Goal: Check status: Check status

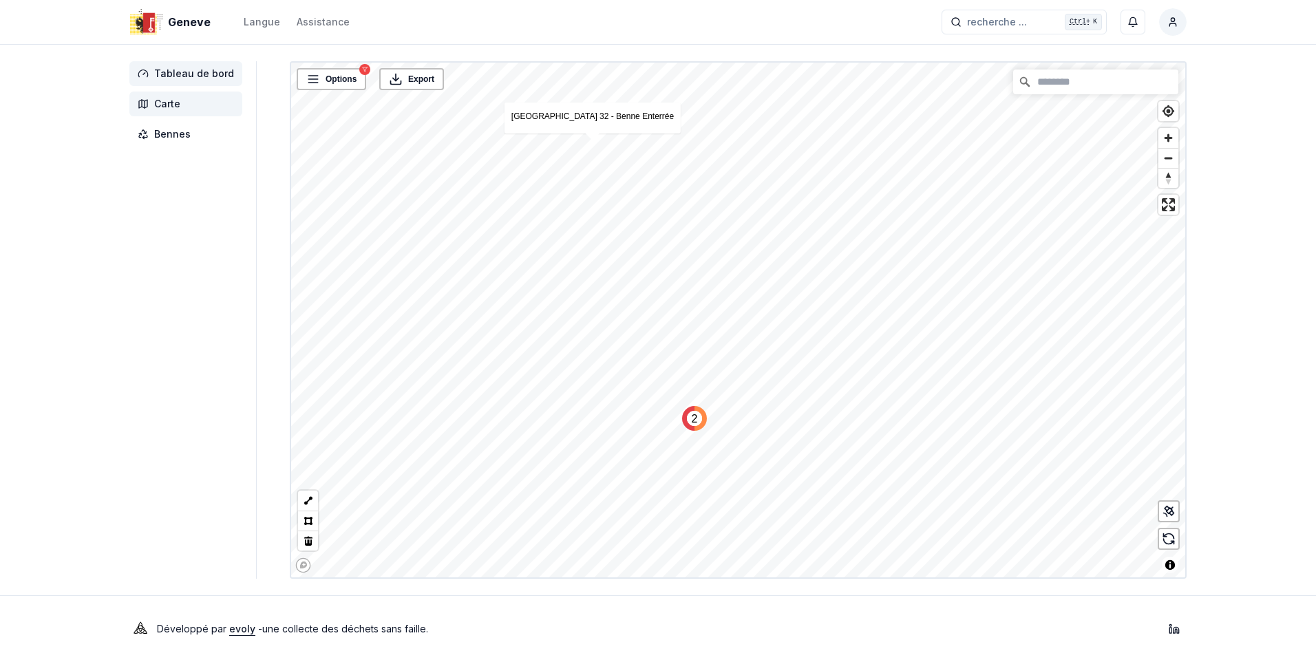
click at [197, 73] on span "Tableau de bord" at bounding box center [194, 74] width 80 height 14
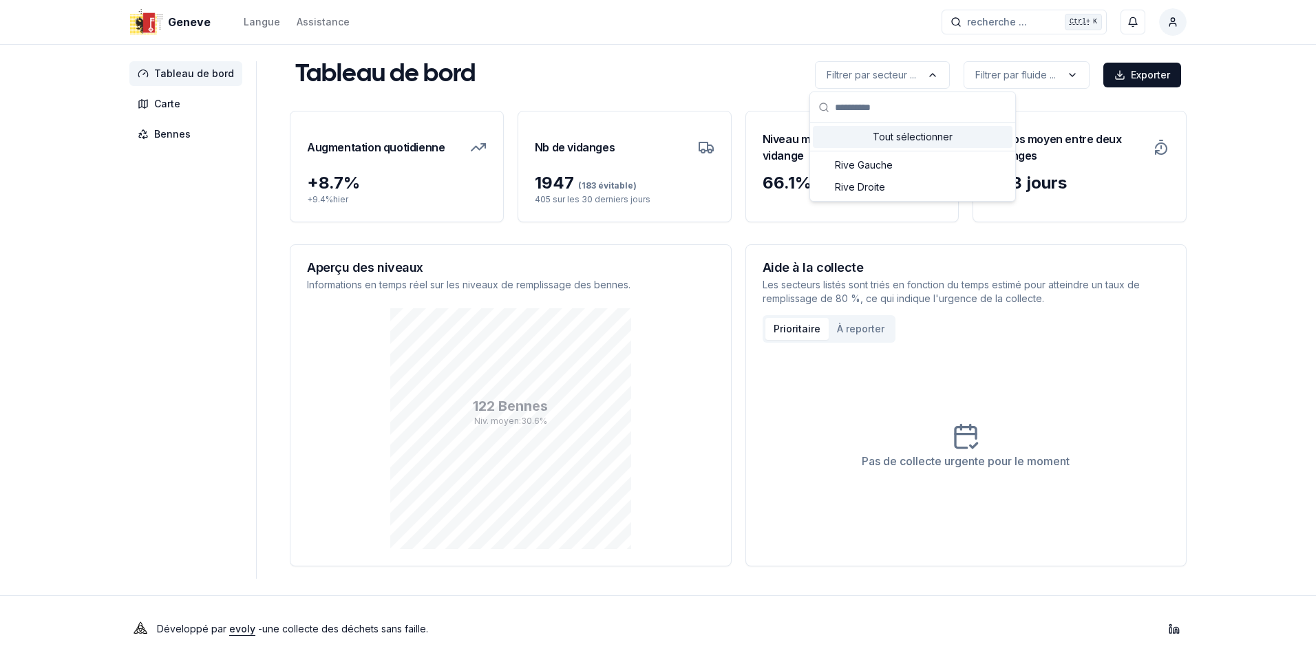
click at [929, 71] on html "Geneve Langue Assistance recherche ... recherche ... Ctrl+ K Constantin Tableau…" at bounding box center [658, 331] width 1316 height 662
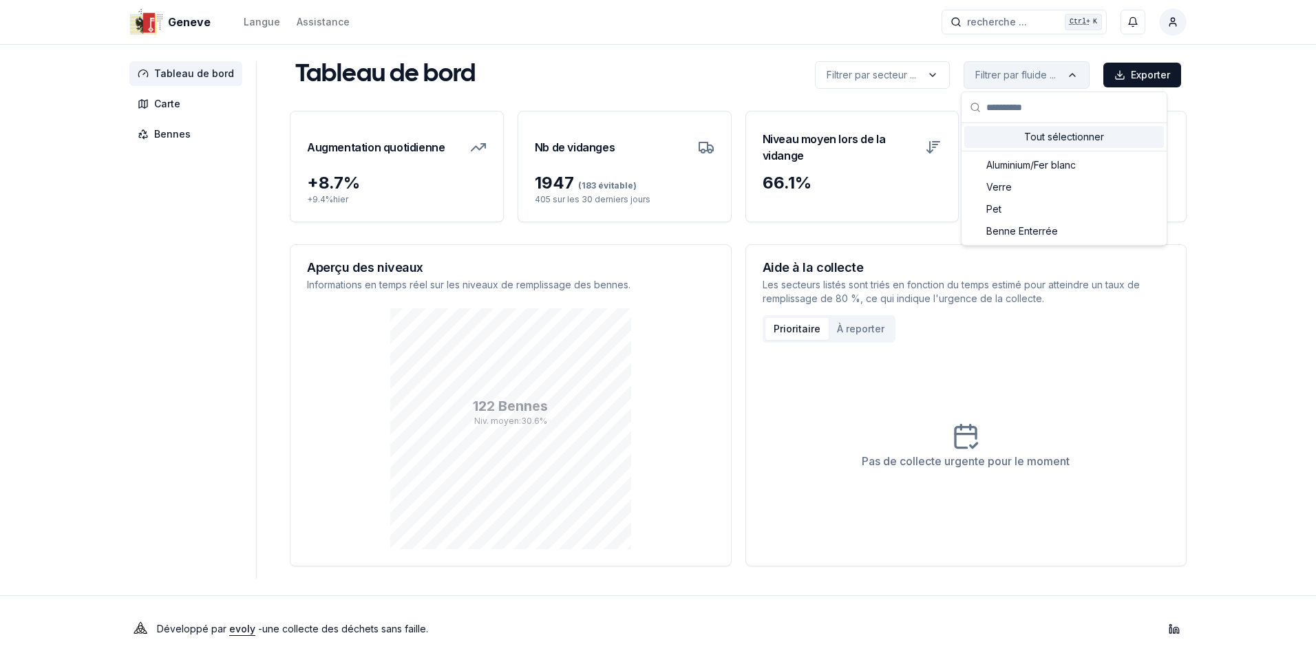
click at [1006, 70] on html "Geneve Langue Assistance recherche ... recherche ... Ctrl+ K Constantin Tableau…" at bounding box center [658, 331] width 1316 height 662
click at [1029, 225] on span "Benne Enterrée" at bounding box center [1022, 231] width 72 height 14
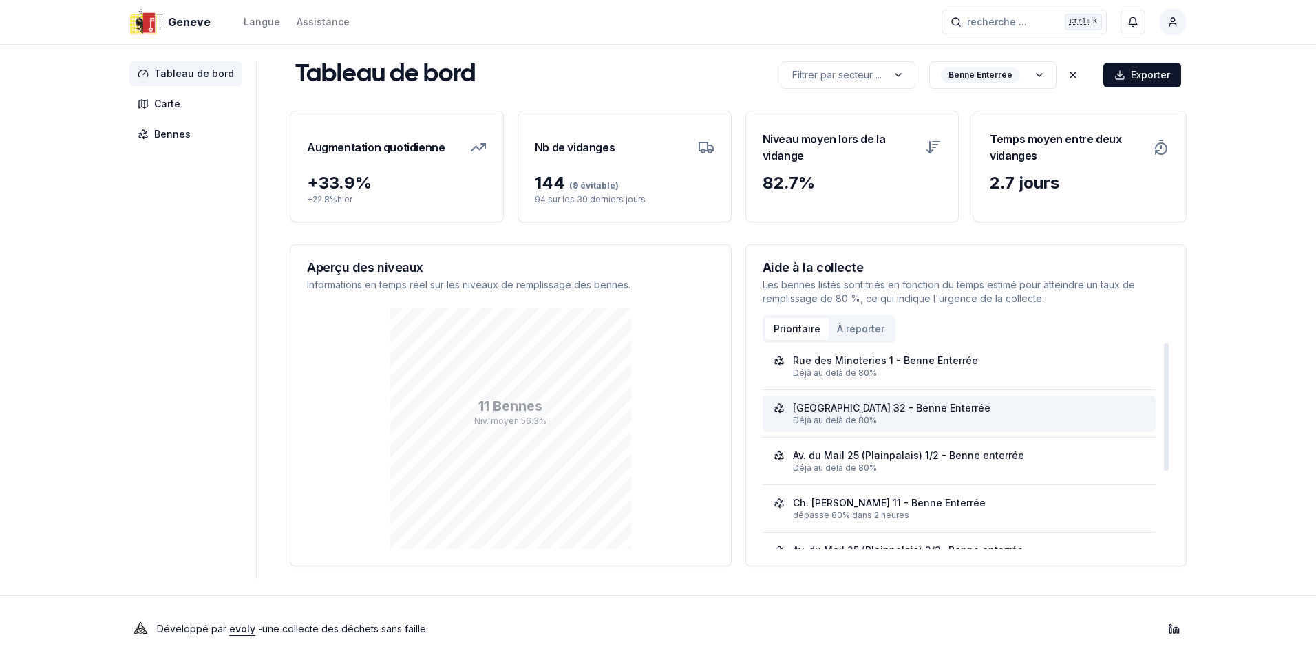
click at [844, 416] on div "Déjà au delà de 80%" at bounding box center [969, 420] width 352 height 11
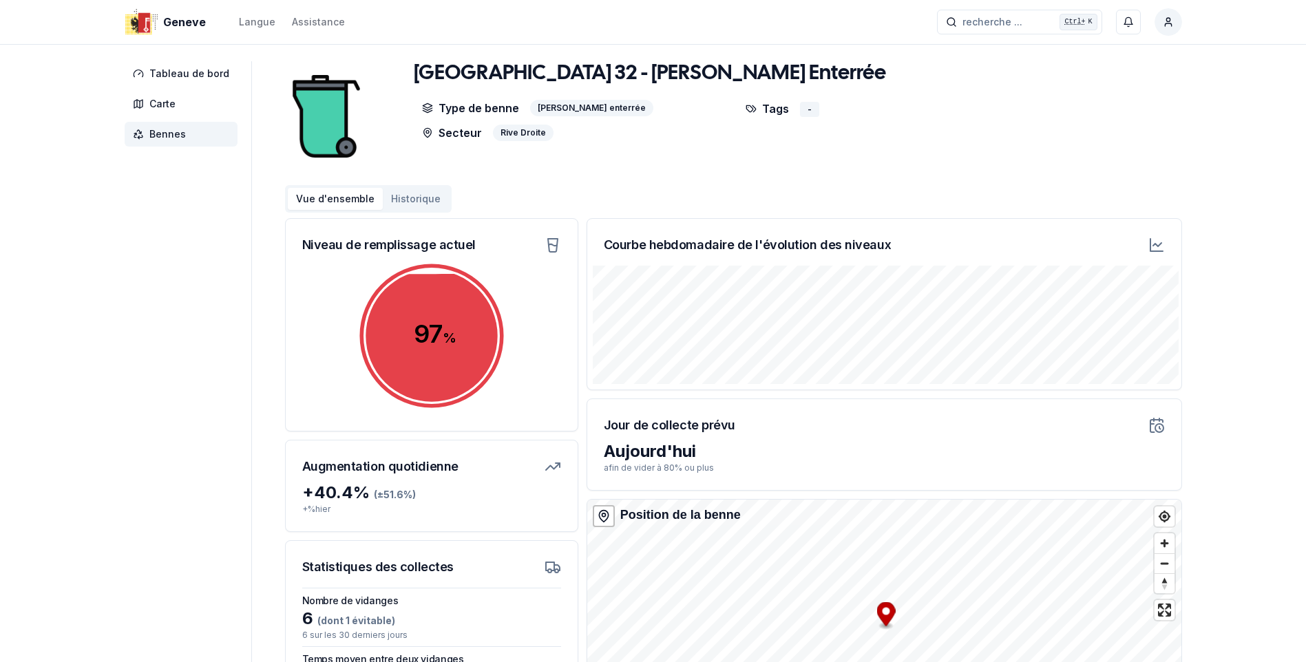
click at [399, 198] on button "Historique" at bounding box center [416, 199] width 66 height 22
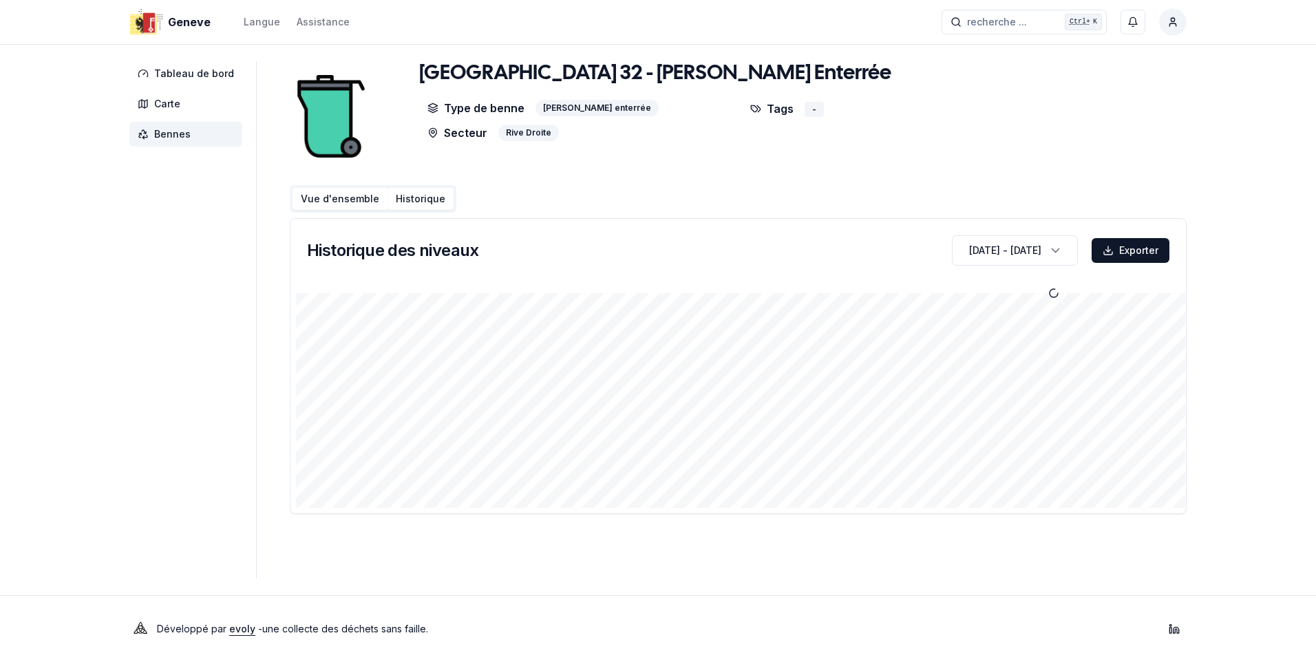
click at [320, 200] on button "Vue d'ensemble" at bounding box center [340, 199] width 95 height 22
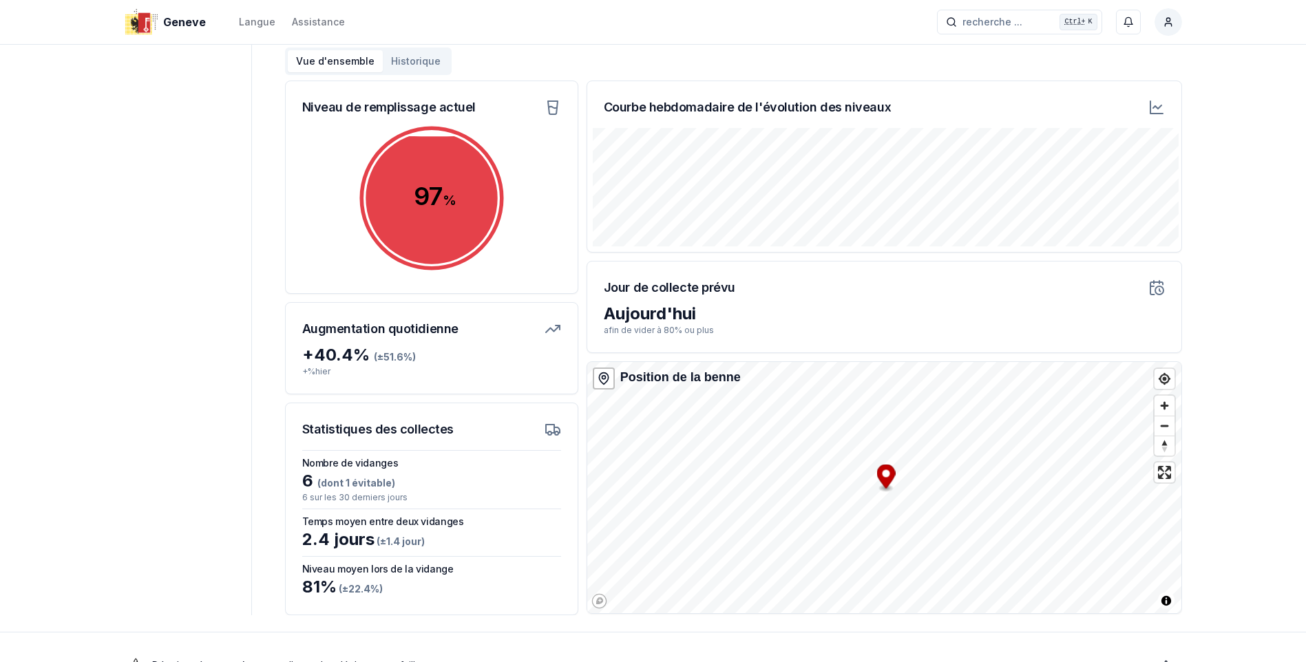
scroll to position [174, 0]
